Goal: Information Seeking & Learning: Learn about a topic

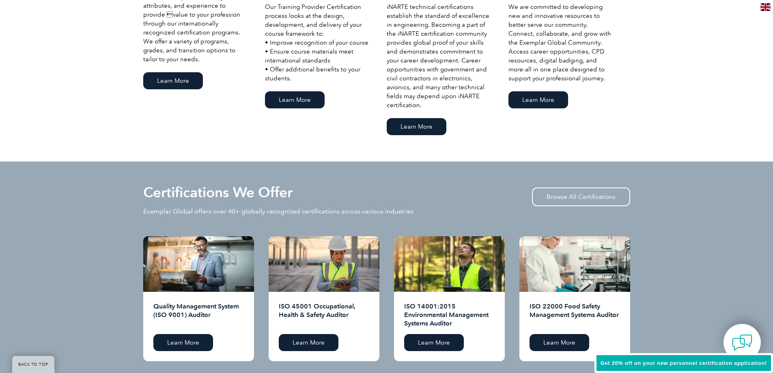
scroll to position [649, 0]
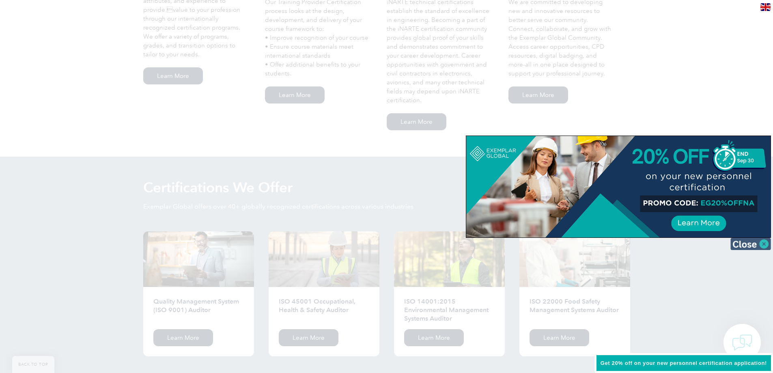
click at [758, 246] on img at bounding box center [750, 244] width 41 height 12
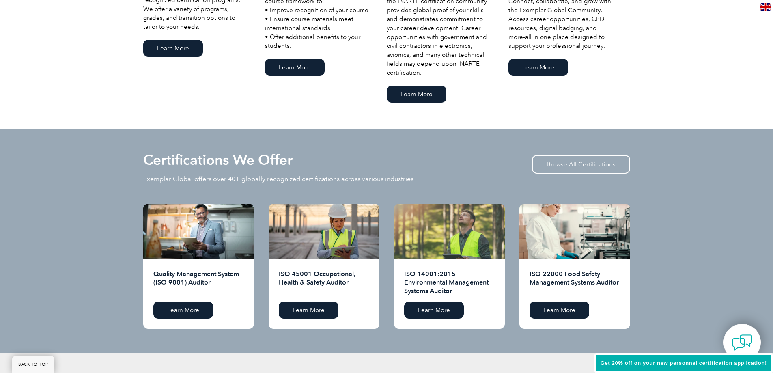
scroll to position [633, 0]
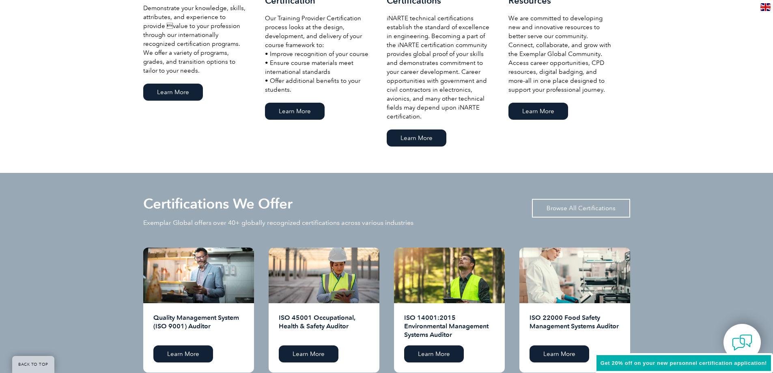
click at [554, 206] on link "Browse All Certifications" at bounding box center [581, 208] width 98 height 19
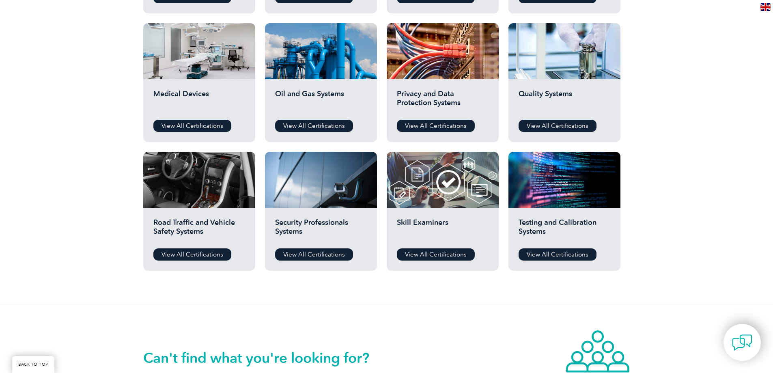
scroll to position [527, 0]
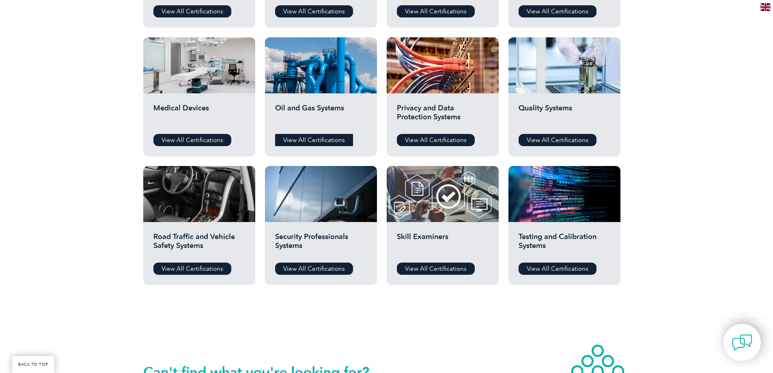
click at [320, 140] on link "View All Certifications" at bounding box center [314, 140] width 78 height 12
